Goal: Transaction & Acquisition: Purchase product/service

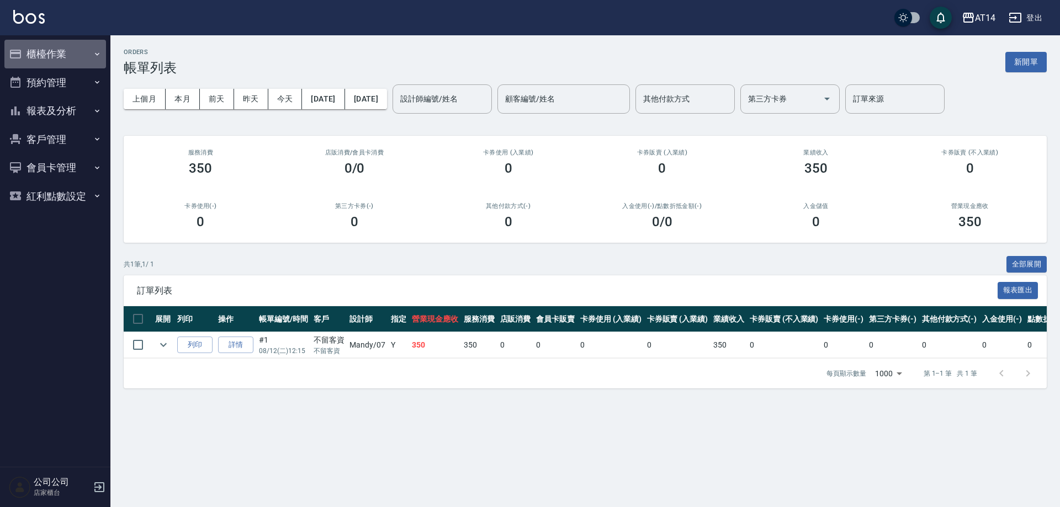
drag, startPoint x: 54, startPoint y: 43, endPoint x: 54, endPoint y: 50, distance: 7.2
click at [54, 45] on button "櫃檯作業" at bounding box center [55, 54] width 102 height 29
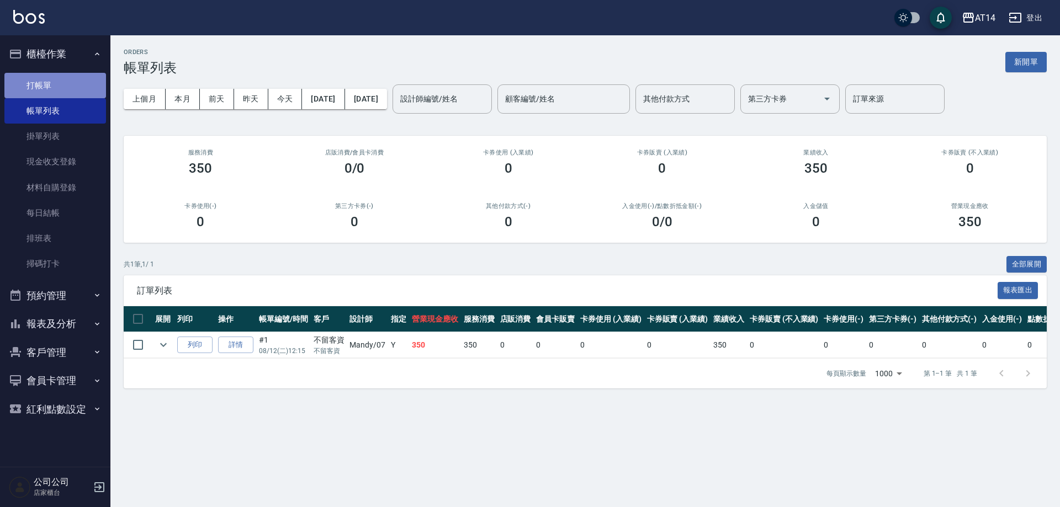
click at [71, 90] on link "打帳單" at bounding box center [55, 85] width 102 height 25
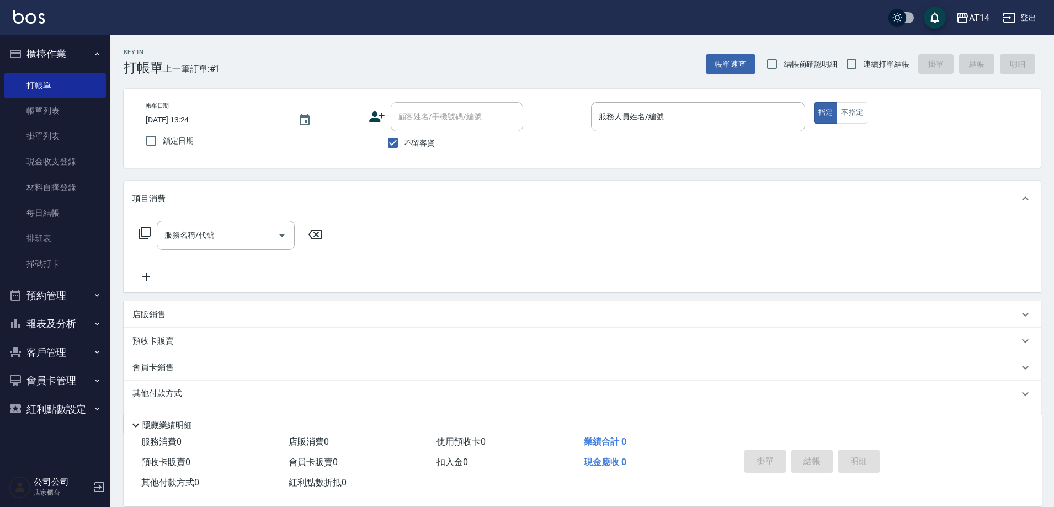
click at [423, 150] on label "不留客資" at bounding box center [408, 142] width 54 height 23
click at [405, 150] on input "不留客資" at bounding box center [392, 142] width 23 height 23
checkbox input "false"
click at [474, 116] on div "顧客姓名/手機號碼/編號 顧客姓名/手機號碼/編號" at bounding box center [457, 116] width 132 height 29
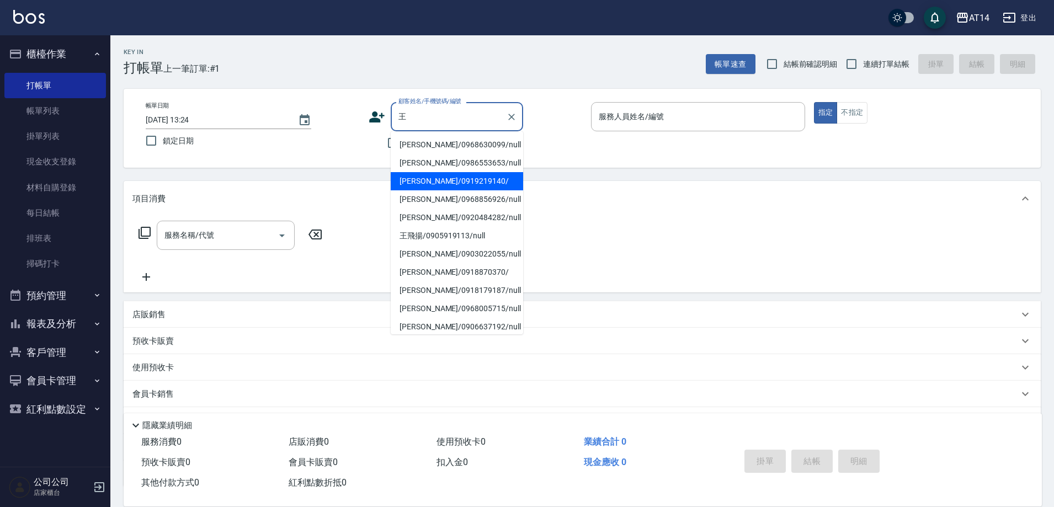
click at [472, 175] on li "[PERSON_NAME]/0919219140/" at bounding box center [457, 181] width 132 height 18
type input "[PERSON_NAME]/0919219140/"
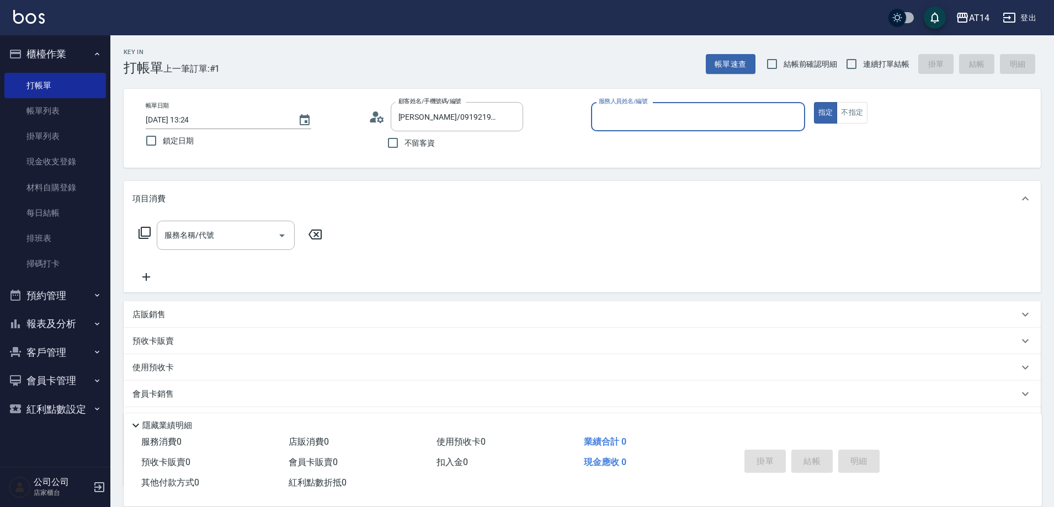
click at [657, 121] on input "服務人員姓名/編號" at bounding box center [698, 116] width 204 height 19
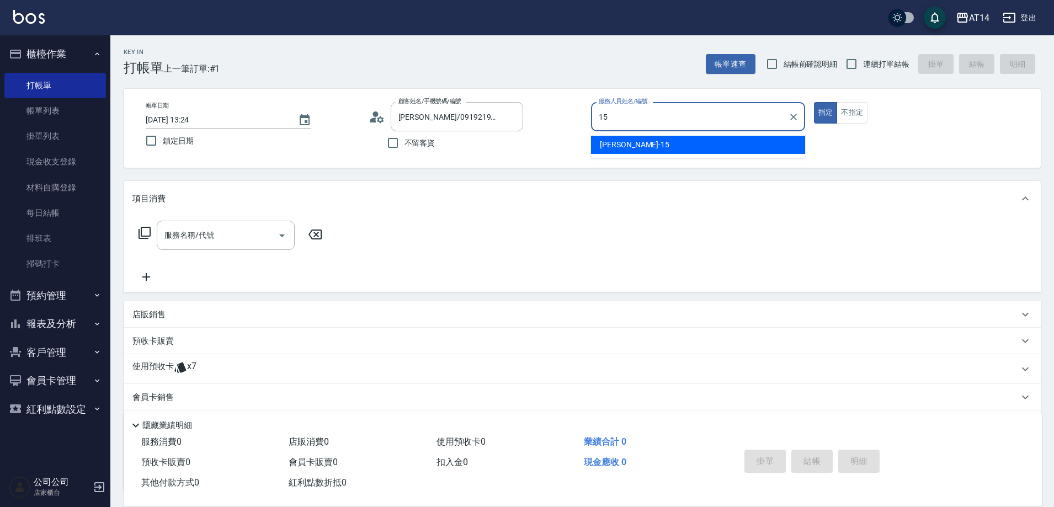
type input "Dora-15"
type button "true"
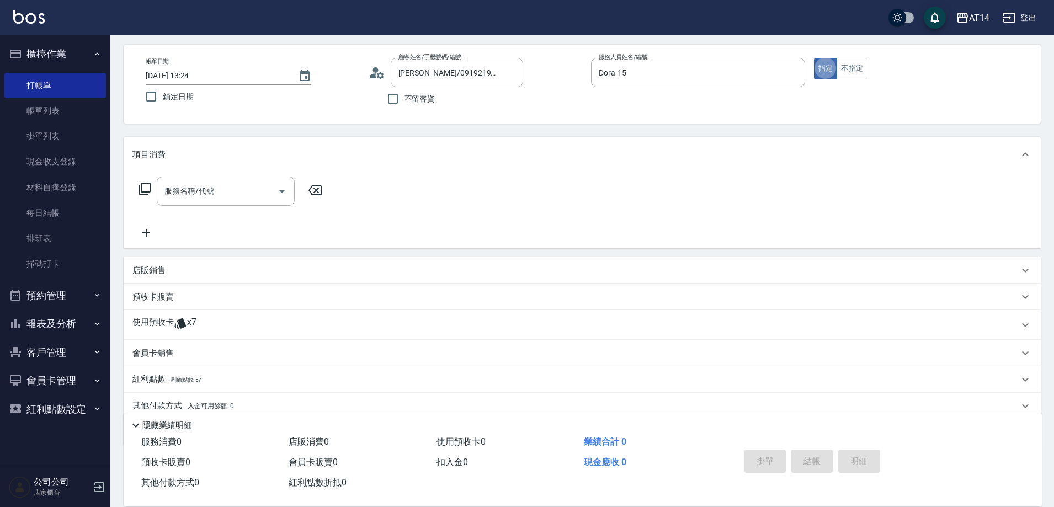
scroll to position [89, 0]
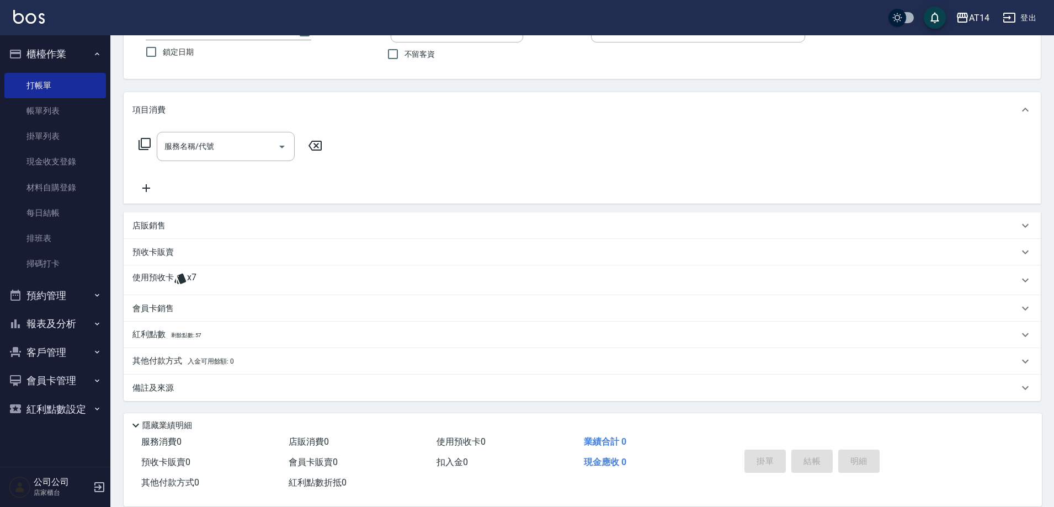
drag, startPoint x: 230, startPoint y: 269, endPoint x: 237, endPoint y: 313, distance: 44.2
click at [230, 269] on div "使用預收卡 x7" at bounding box center [582, 280] width 917 height 30
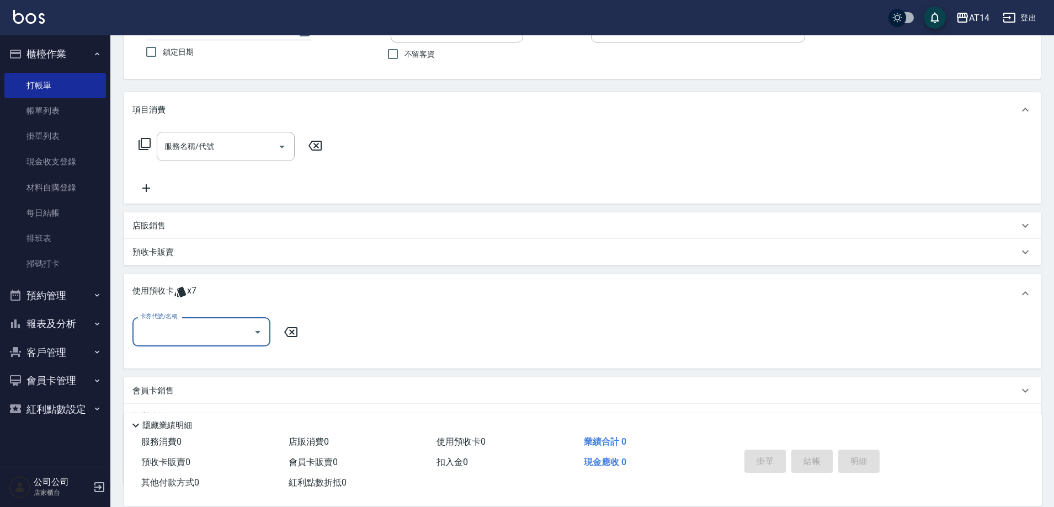
scroll to position [0, 0]
click at [214, 327] on input "卡券代號/名稱" at bounding box center [192, 331] width 111 height 19
click at [223, 361] on div "洗髮卡 剩餘7張" at bounding box center [201, 360] width 138 height 18
type input "洗髮卡"
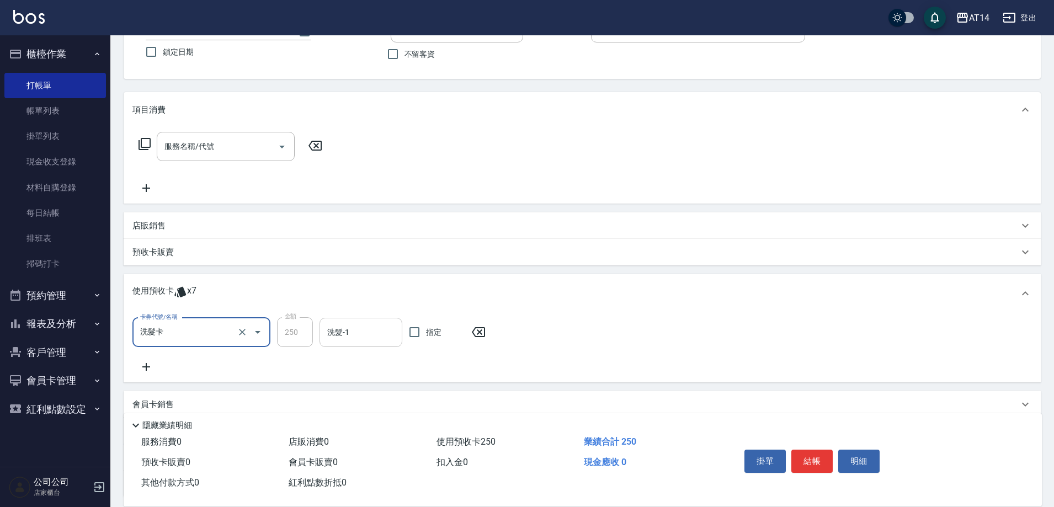
click at [359, 332] on input "洗髮-1" at bounding box center [361, 332] width 73 height 19
type input "[PERSON_NAME]-20"
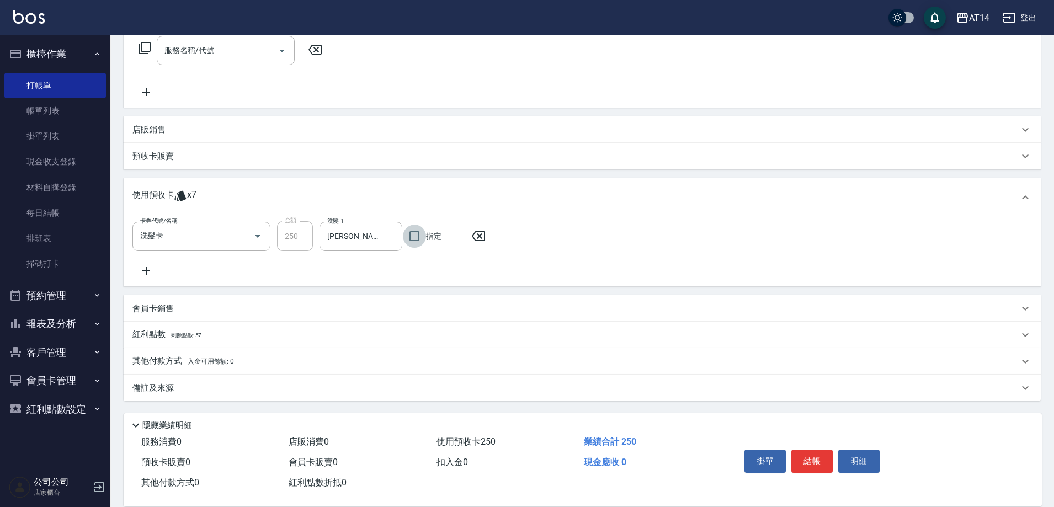
click at [270, 389] on div "備註及來源" at bounding box center [575, 389] width 886 height 12
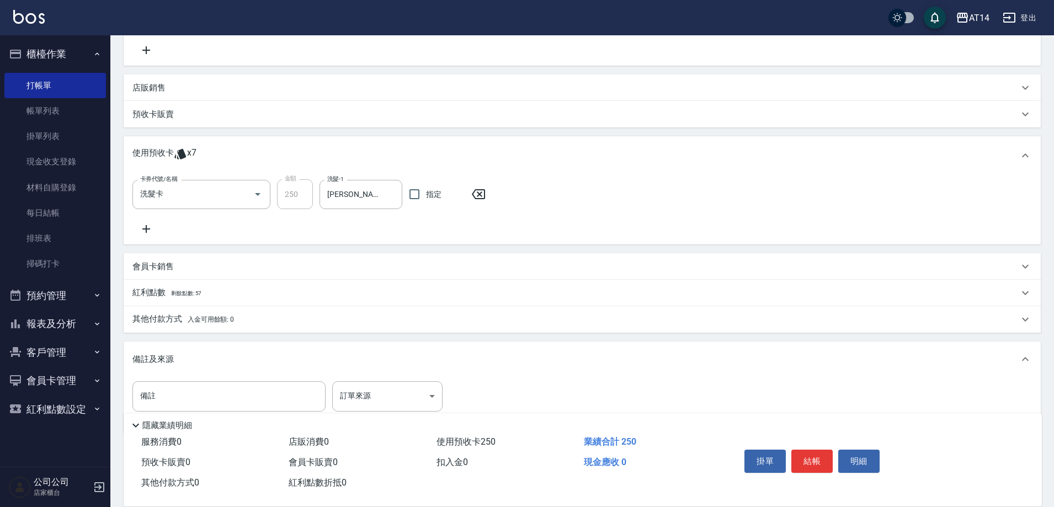
scroll to position [259, 0]
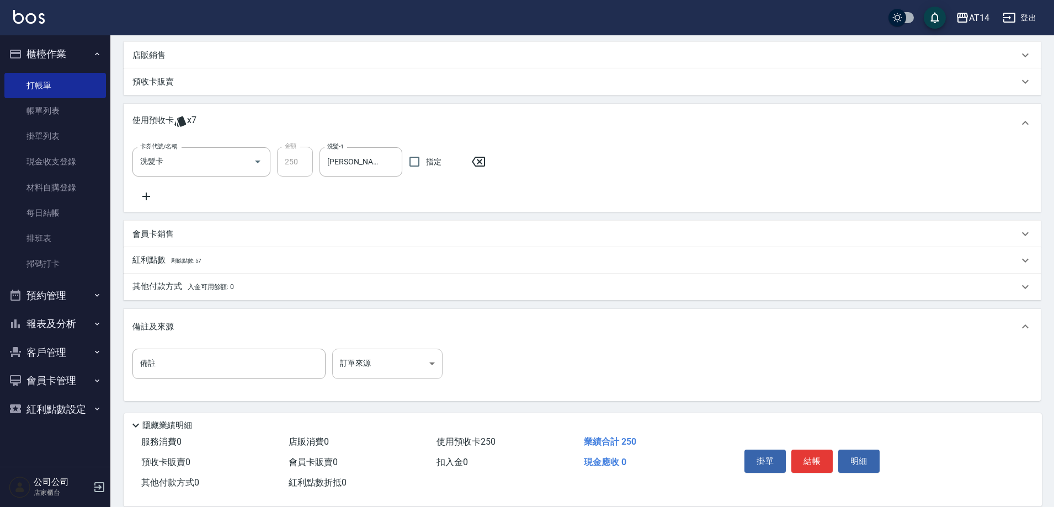
click at [385, 376] on body "AT14 登出 櫃檯作業 打帳單 帳單列表 掛單列表 現金收支登錄 材料自購登錄 每日結帳 排班表 掃碼打卡 預約管理 預約管理 單日預約紀錄 單週預約紀錄 …" at bounding box center [527, 124] width 1054 height 767
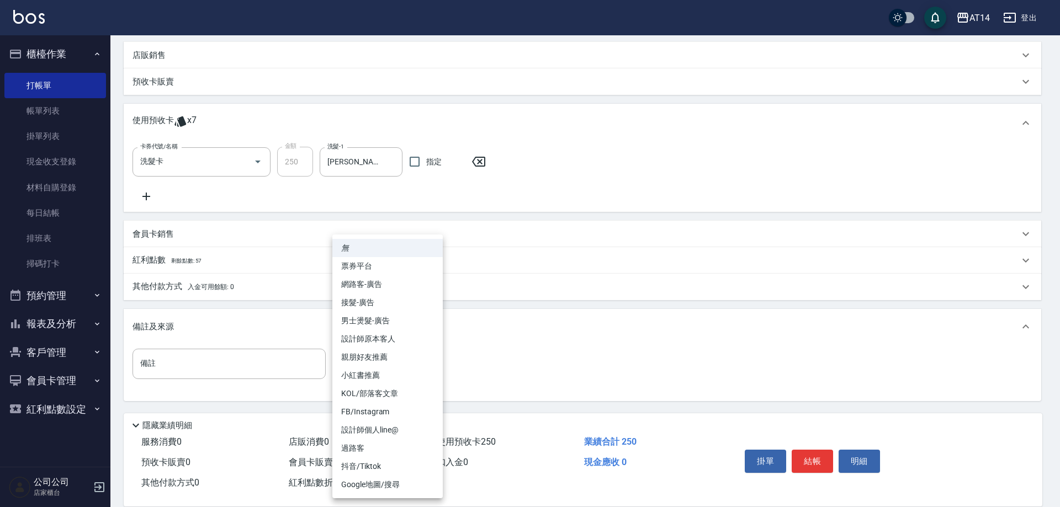
click at [400, 344] on li "設計師原本客人" at bounding box center [387, 339] width 110 height 18
type input "設計師原本客人"
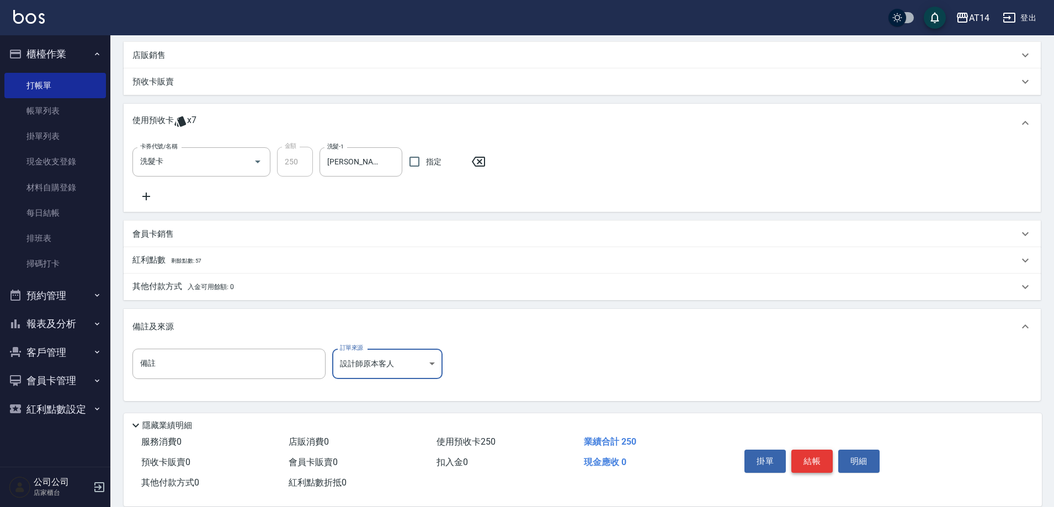
click at [822, 459] on button "結帳" at bounding box center [812, 461] width 41 height 23
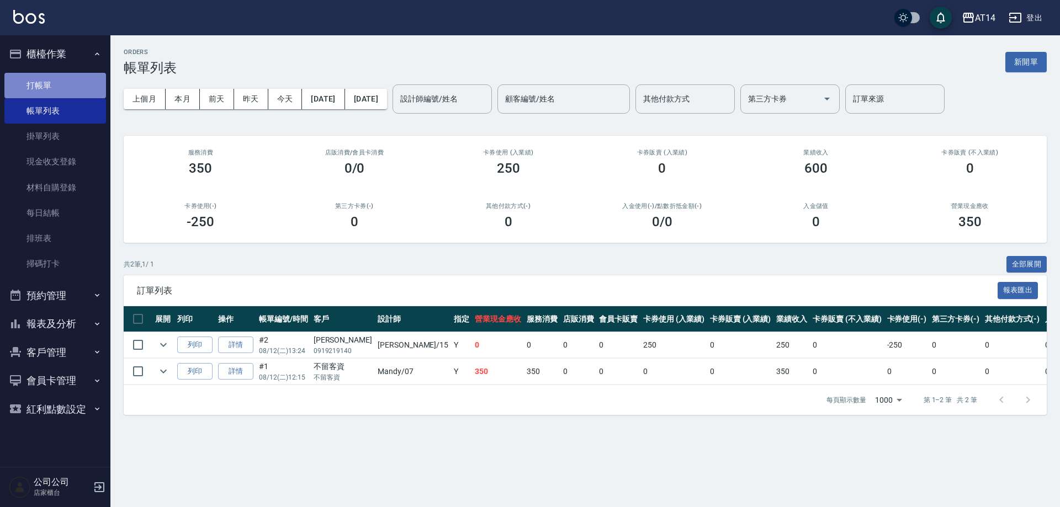
click at [45, 82] on link "打帳單" at bounding box center [55, 85] width 102 height 25
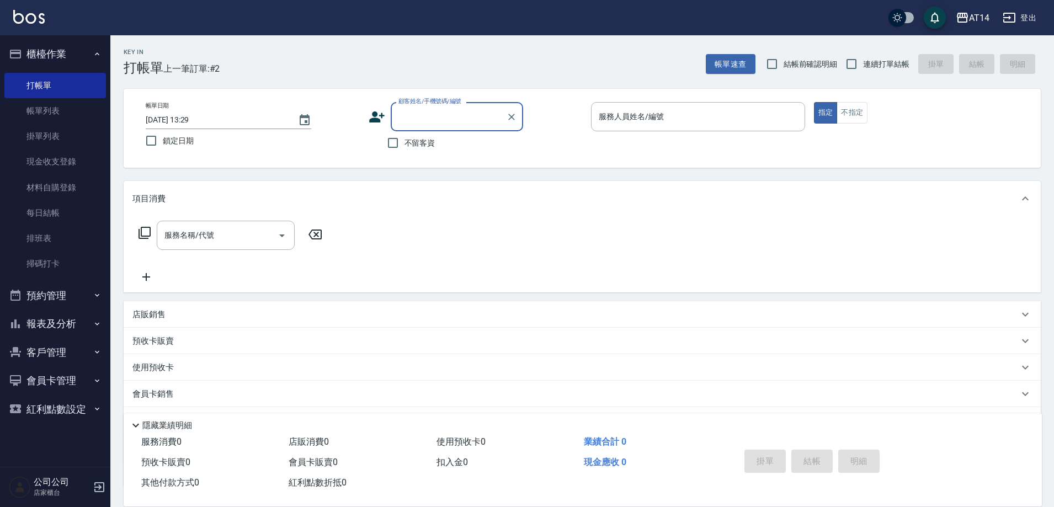
click at [50, 314] on button "報表及分析" at bounding box center [55, 324] width 102 height 29
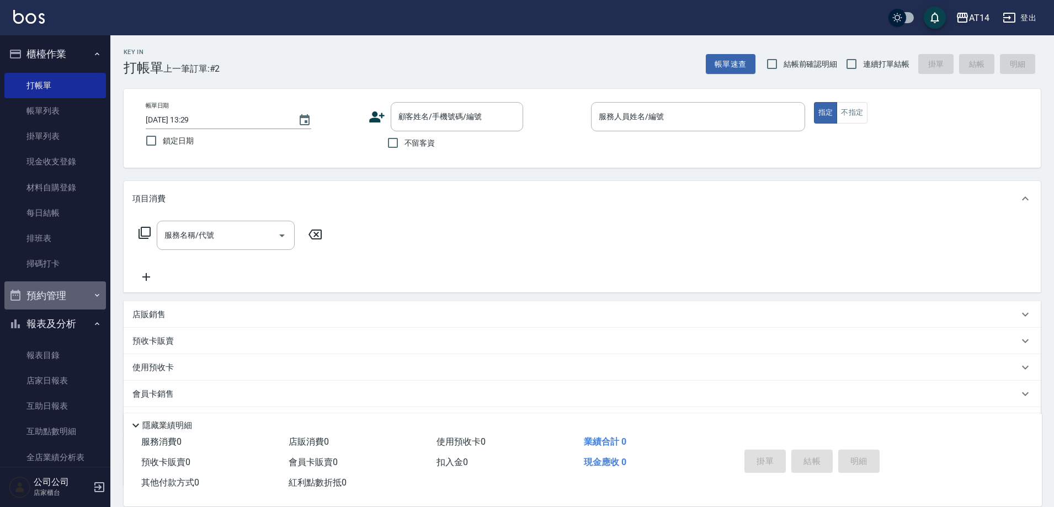
click at [63, 301] on button "預約管理" at bounding box center [55, 295] width 102 height 29
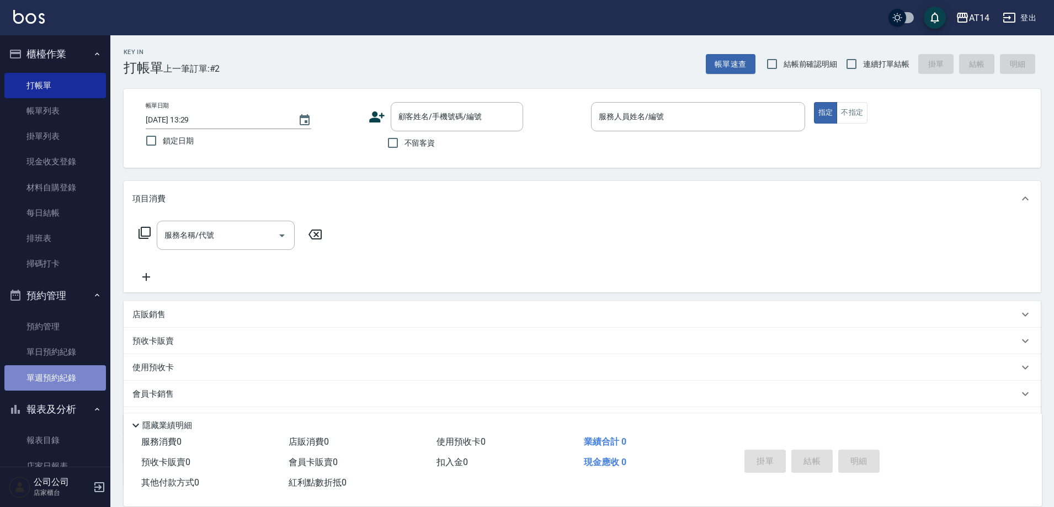
click at [62, 390] on link "單週預約紀錄" at bounding box center [55, 377] width 102 height 25
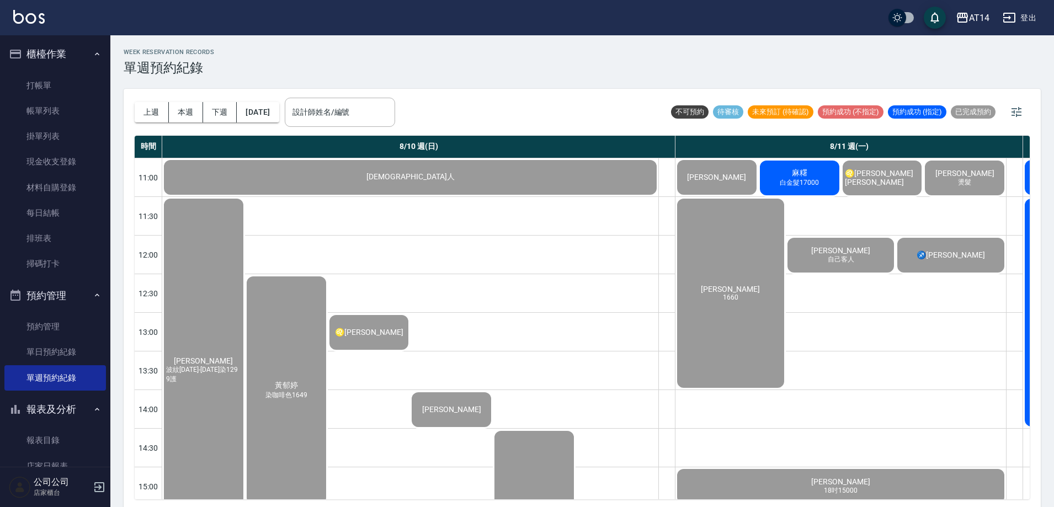
click at [343, 95] on div "上週 本週 下週 [DATE] 設計師姓名/編號 設計師姓名/編號" at bounding box center [265, 112] width 261 height 47
click at [342, 104] on div "設計師姓名/編號 設計師姓名/編號" at bounding box center [340, 112] width 110 height 29
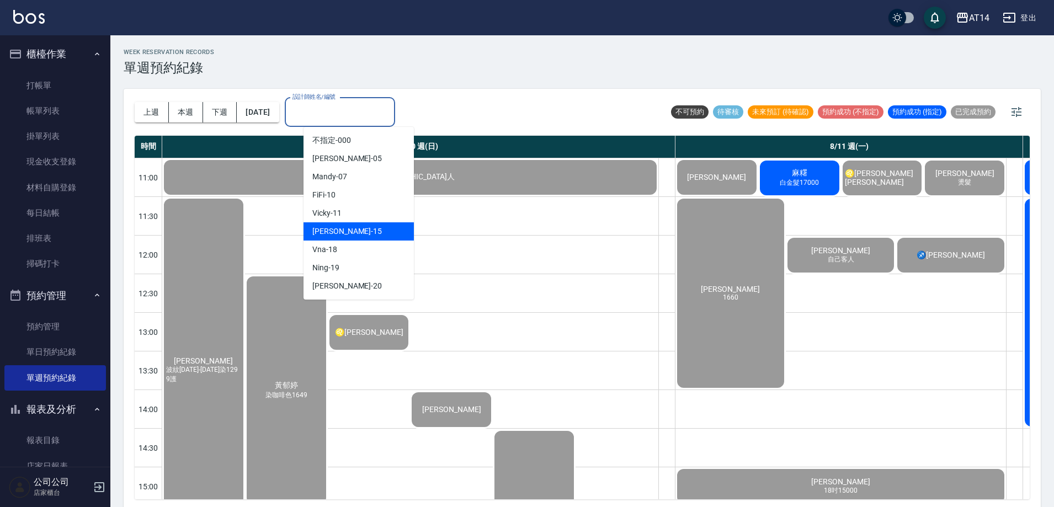
click at [373, 229] on div "Dora -15" at bounding box center [359, 231] width 110 height 18
type input "Dora-15"
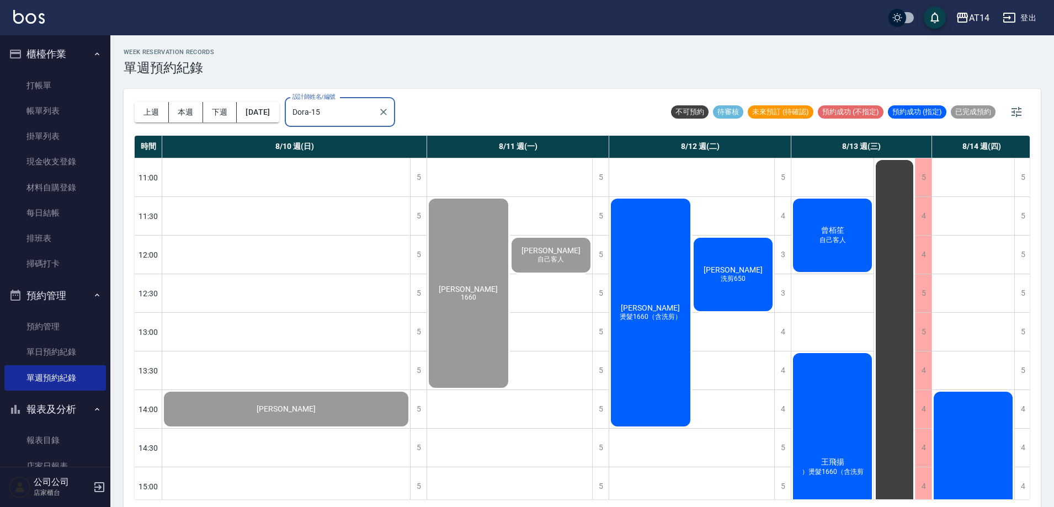
click at [289, 413] on span "洗剪650" at bounding box center [286, 413] width 4 height 0
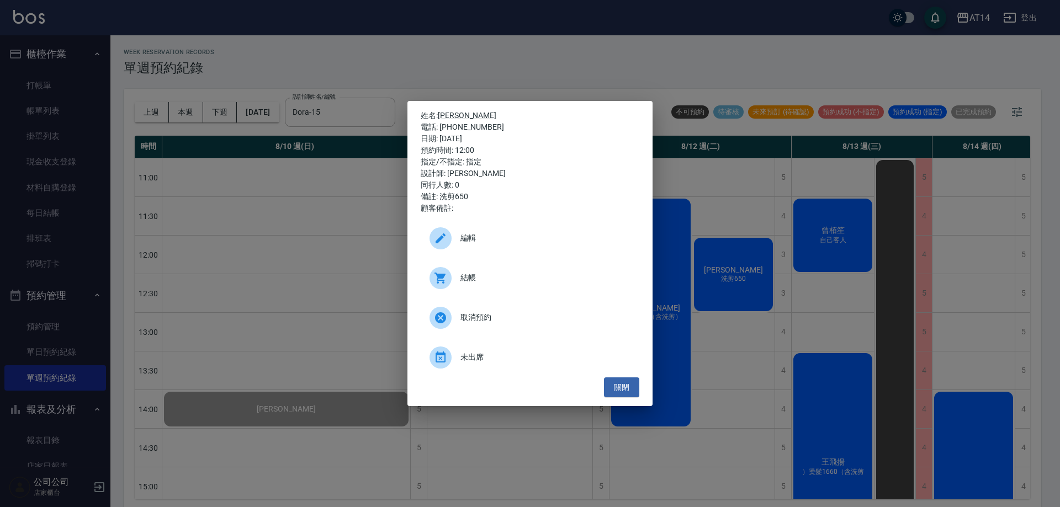
click at [582, 270] on div "結帳" at bounding box center [530, 278] width 219 height 31
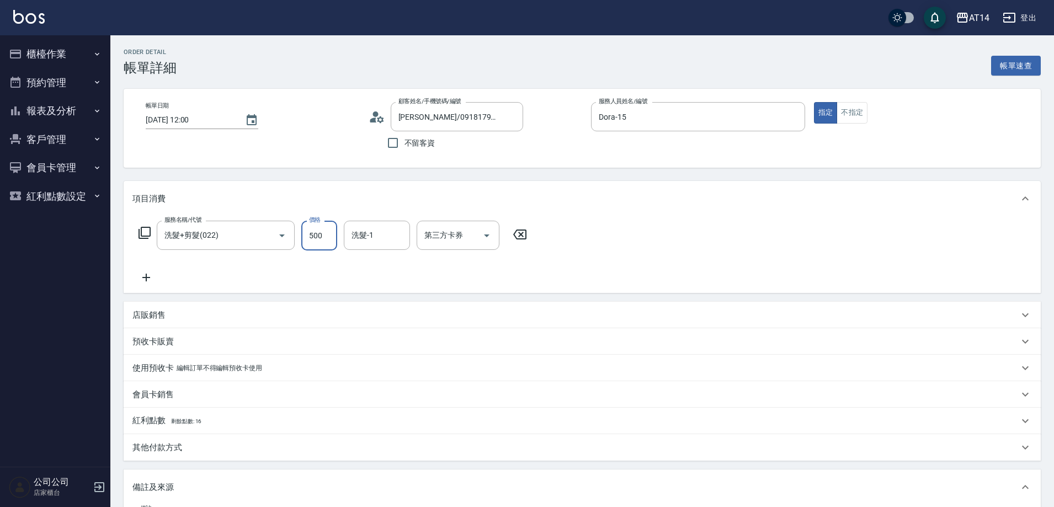
type input "6"
type input "0"
type input "650"
type input "1"
type input "650"
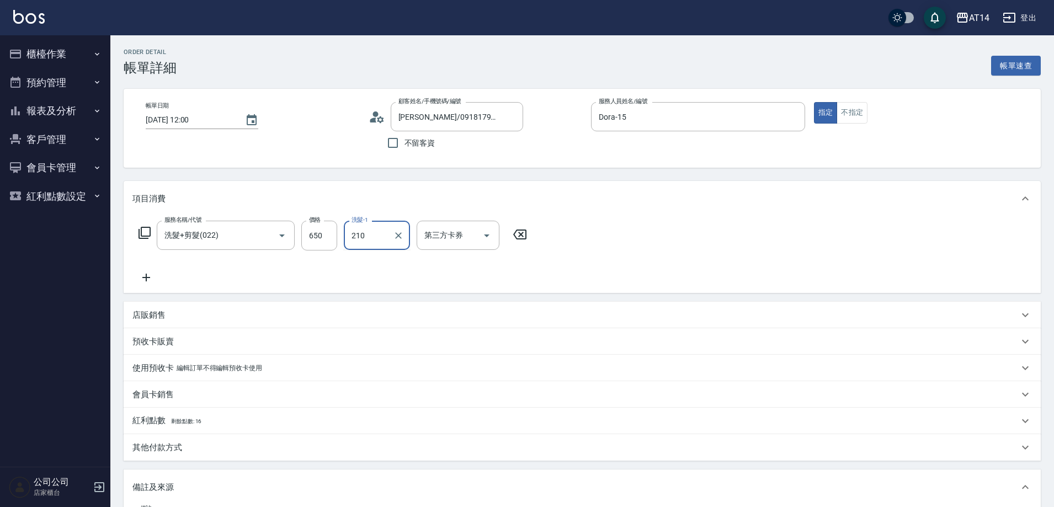
type input "210"
click at [374, 236] on input "洗髮-1" at bounding box center [377, 235] width 56 height 19
type input "[PERSON_NAME]-20"
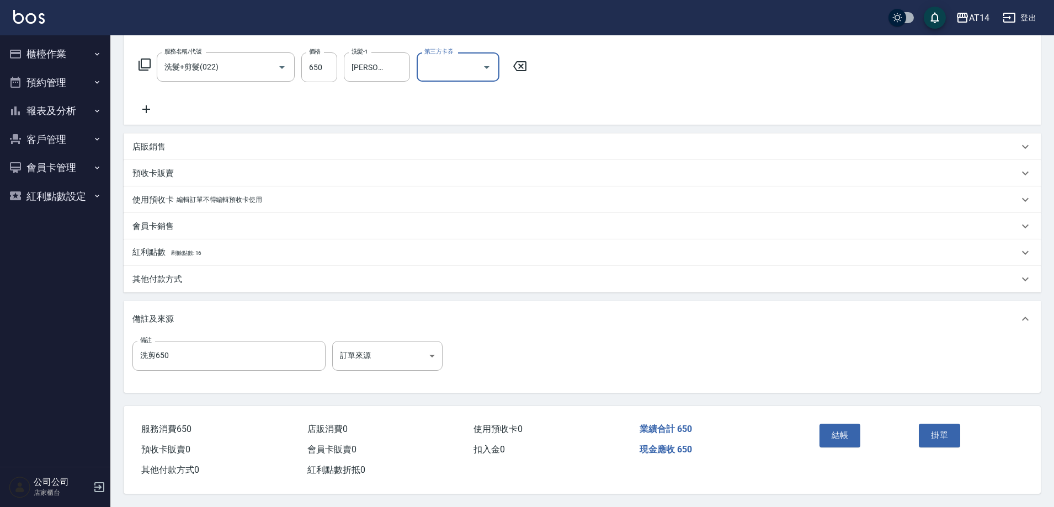
scroll to position [173, 0]
click at [362, 363] on body "AT14 登出 櫃檯作業 打帳單 帳單列表 掛單列表 現金收支登錄 材料自購登錄 每日結帳 排班表 掃碼打卡 預約管理 預約管理 單日預約紀錄 單週預約紀錄 …" at bounding box center [527, 170] width 1054 height 676
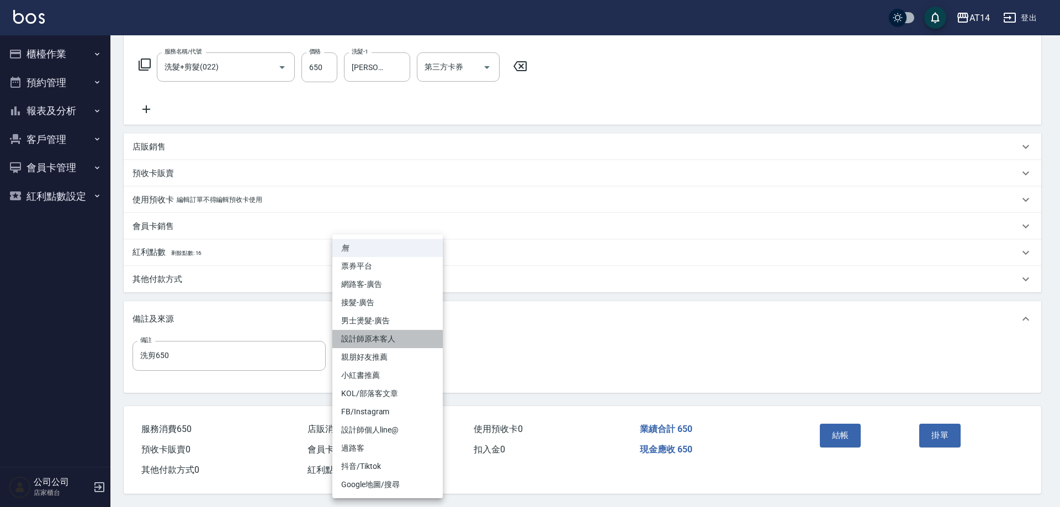
click at [379, 332] on li "設計師原本客人" at bounding box center [387, 339] width 110 height 18
type input "設計師原本客人"
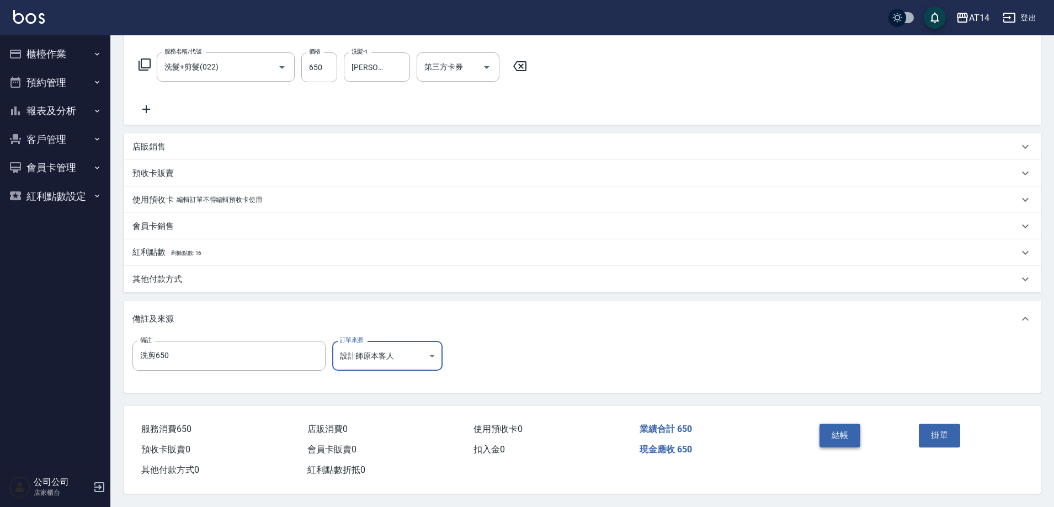
click at [841, 442] on button "結帳" at bounding box center [840, 435] width 41 height 23
